Goal: Task Accomplishment & Management: Use online tool/utility

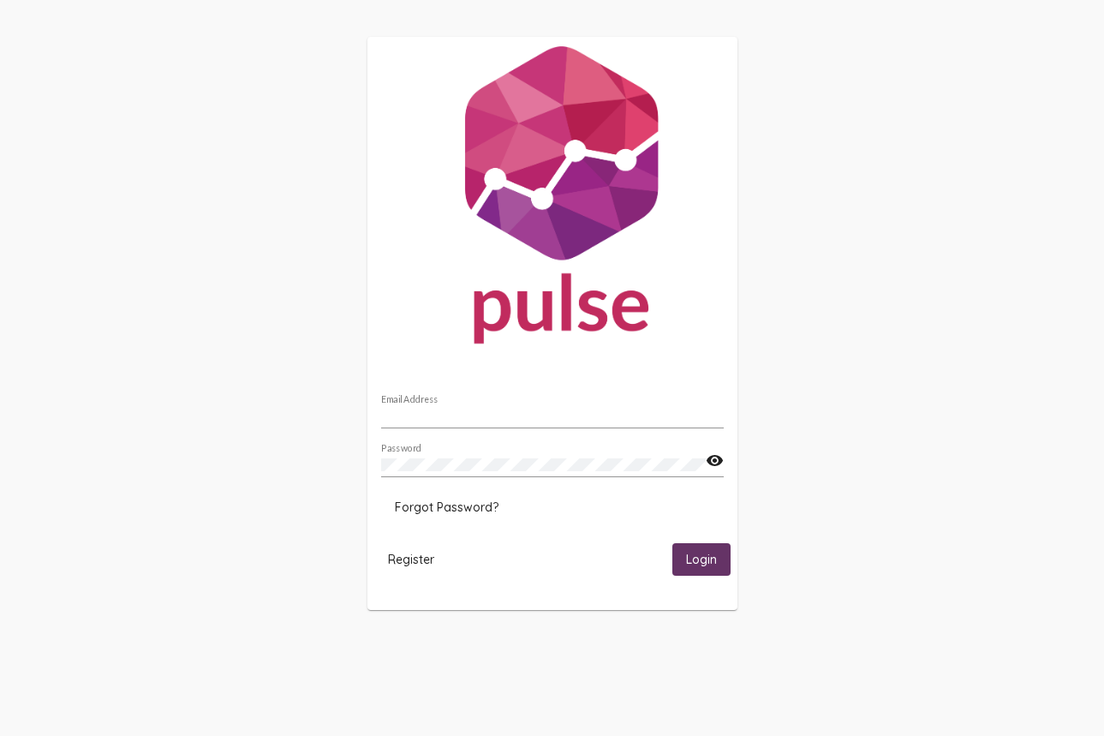
type input "[EMAIL_ADDRESS][DOMAIN_NAME]"
click at [698, 560] on span "Login" at bounding box center [701, 560] width 31 height 15
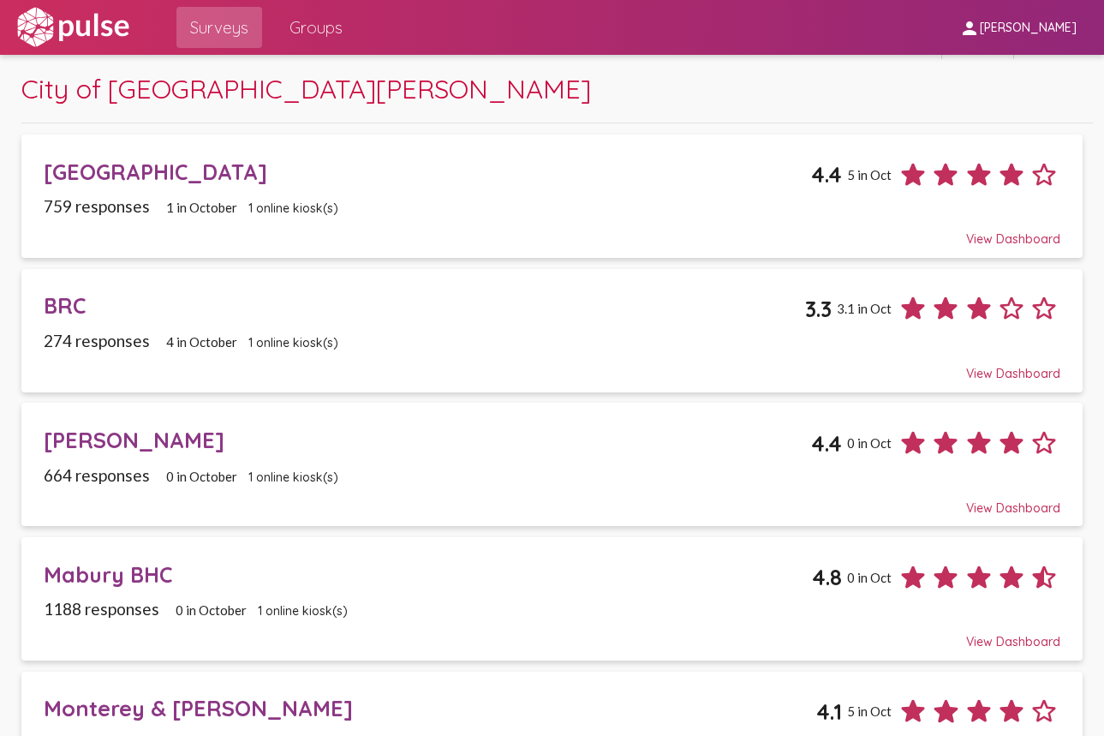
scroll to position [32, 0]
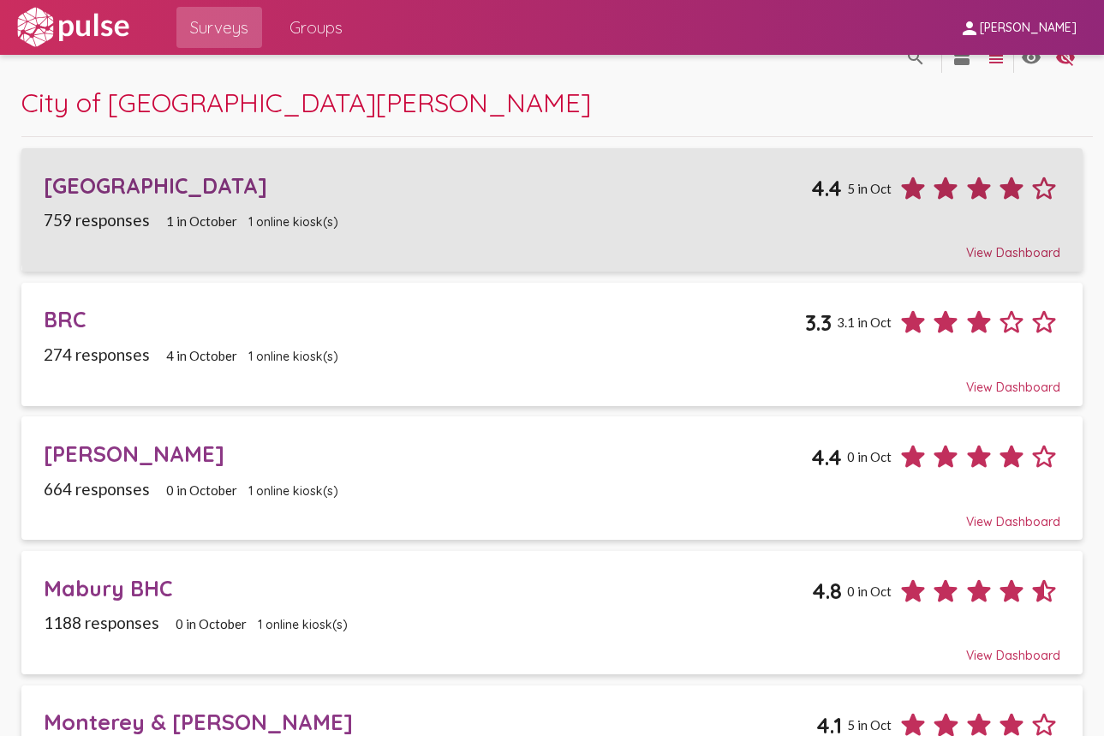
click at [745, 194] on div "[GEOGRAPHIC_DATA]" at bounding box center [428, 185] width 768 height 27
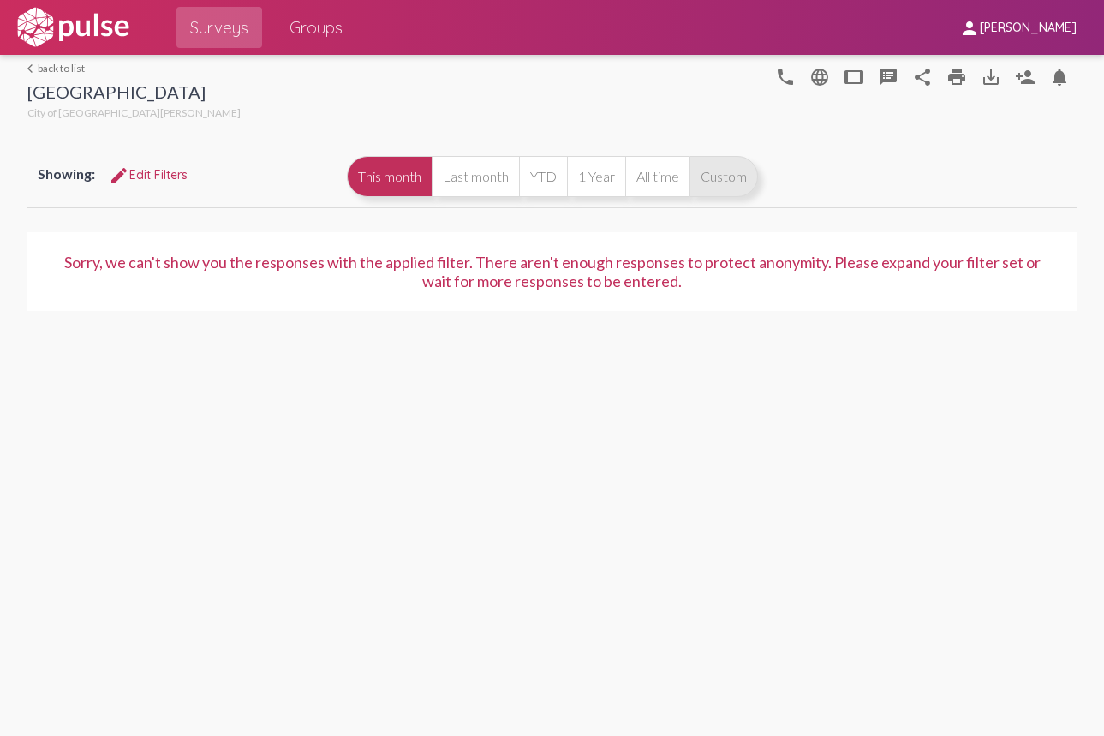
click at [709, 174] on button "Custom" at bounding box center [724, 176] width 69 height 41
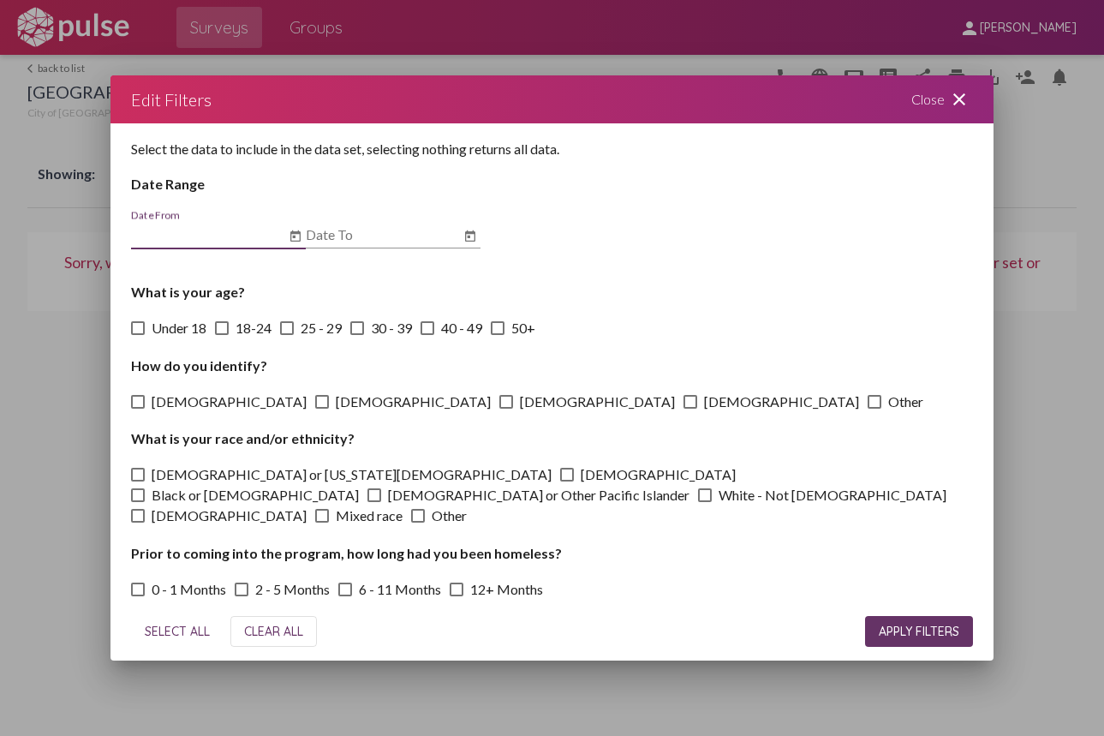
click at [304, 241] on button "Open calendar" at bounding box center [295, 236] width 21 height 21
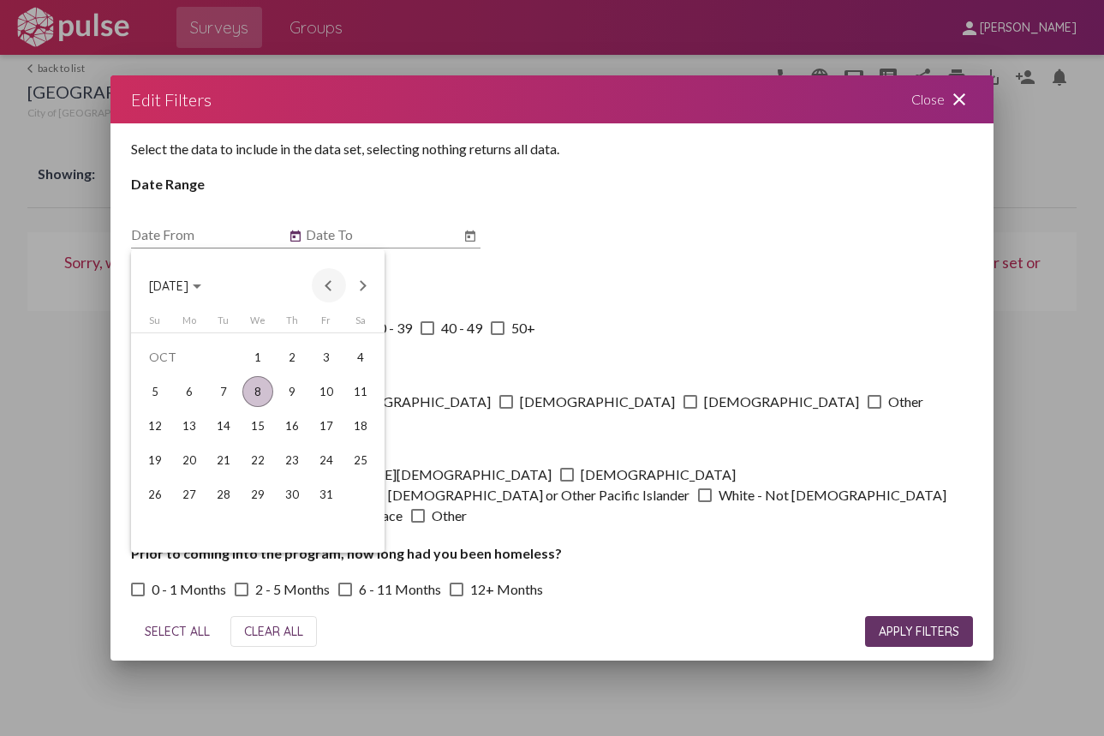
click at [326, 290] on button "Previous month" at bounding box center [329, 285] width 34 height 34
click at [231, 387] on div "1" at bounding box center [223, 391] width 31 height 31
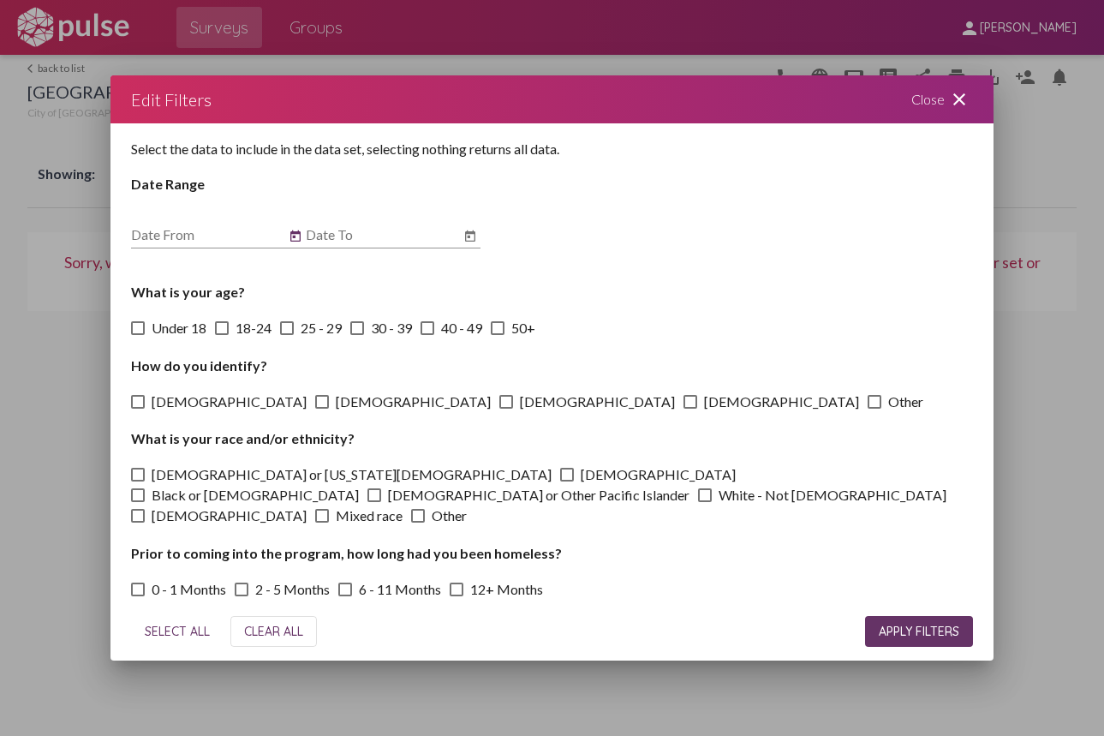
type input "[DATE]"
click at [473, 241] on icon "Open calendar" at bounding box center [470, 235] width 10 height 11
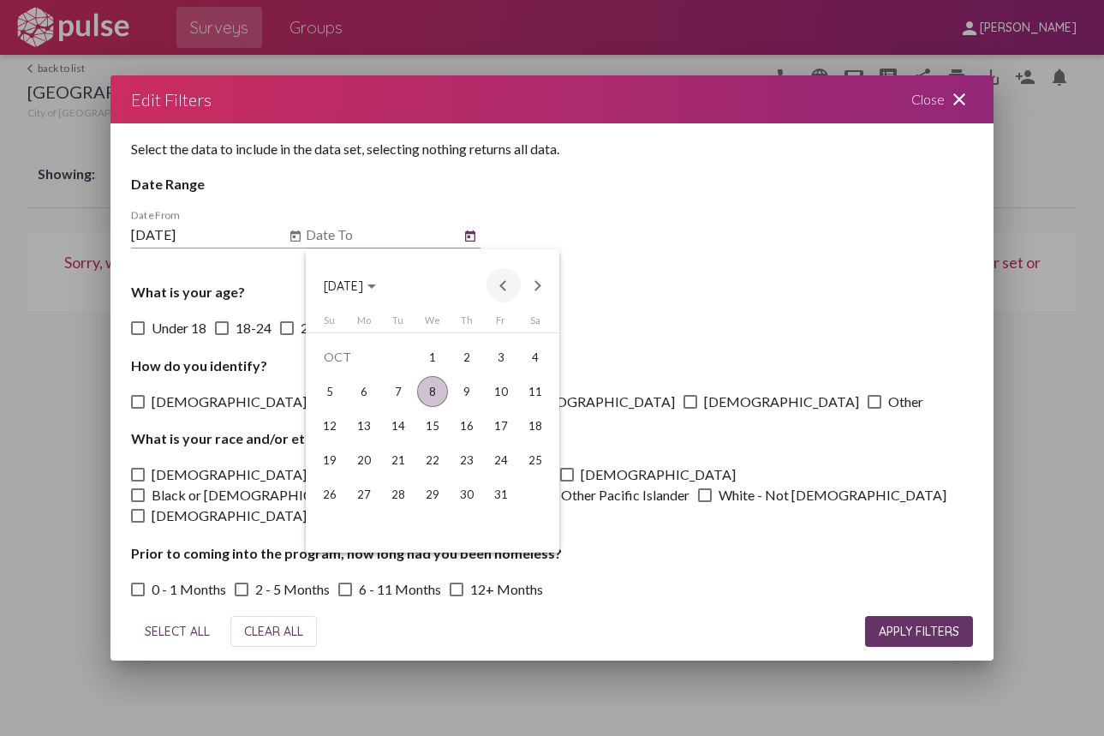
click at [496, 296] on button "Previous month" at bounding box center [504, 285] width 34 height 34
click at [404, 520] on div "30" at bounding box center [398, 528] width 31 height 31
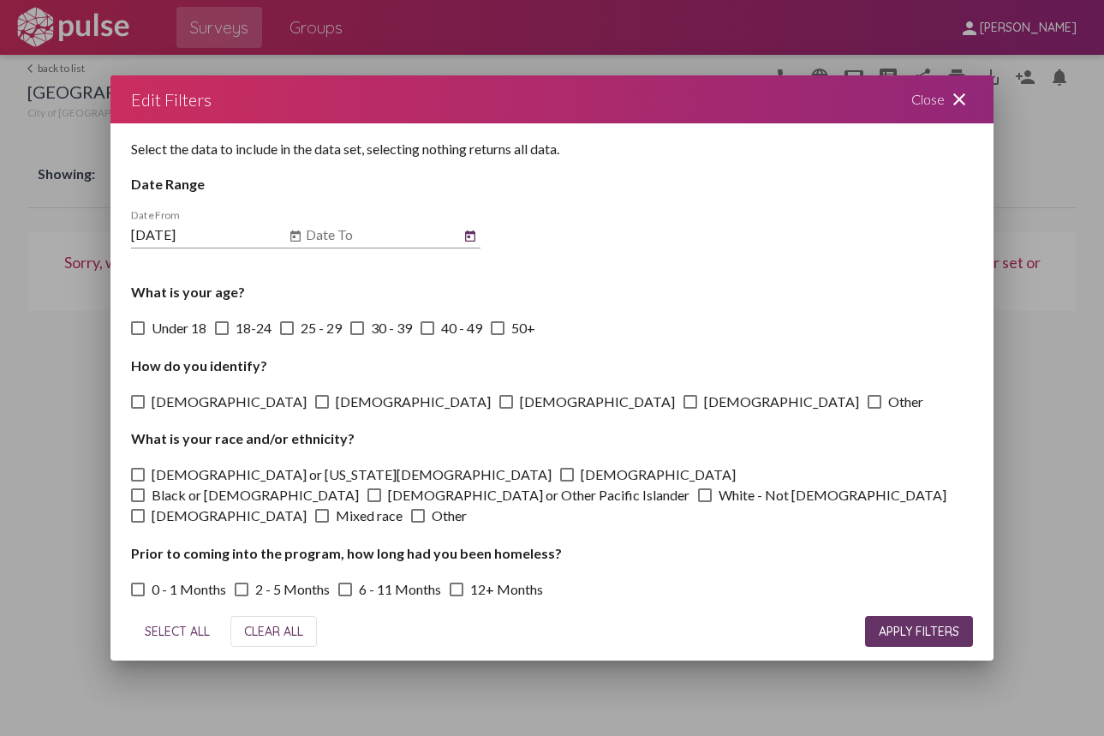
type input "[DATE]"
click at [915, 636] on span "APPLY FILTERS" at bounding box center [919, 631] width 81 height 15
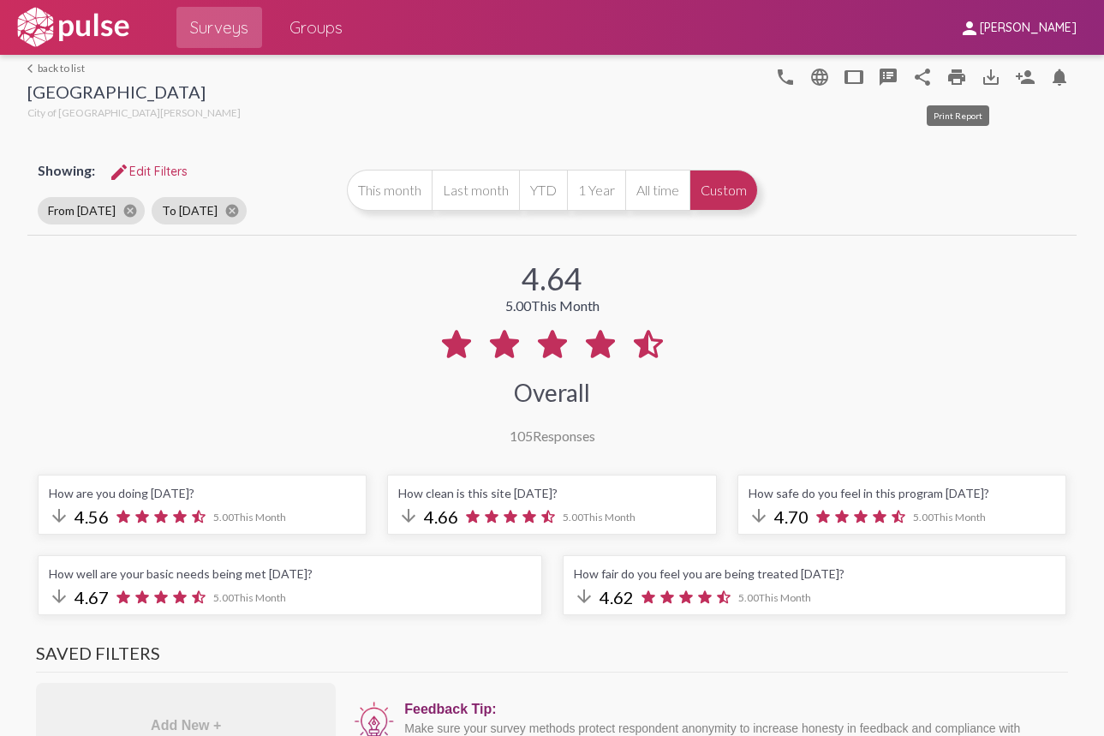
click at [961, 76] on mat-icon "print" at bounding box center [957, 77] width 21 height 21
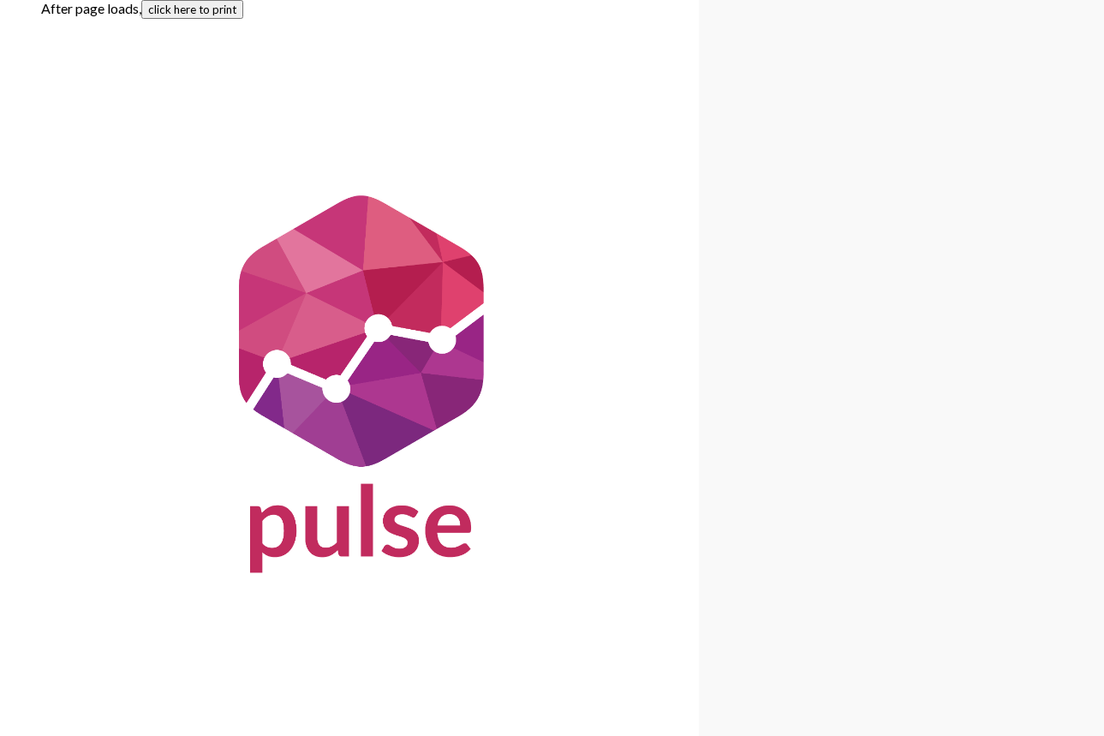
click at [220, 5] on button "click here to print" at bounding box center [192, 9] width 102 height 19
